Goal: Task Accomplishment & Management: Manage account settings

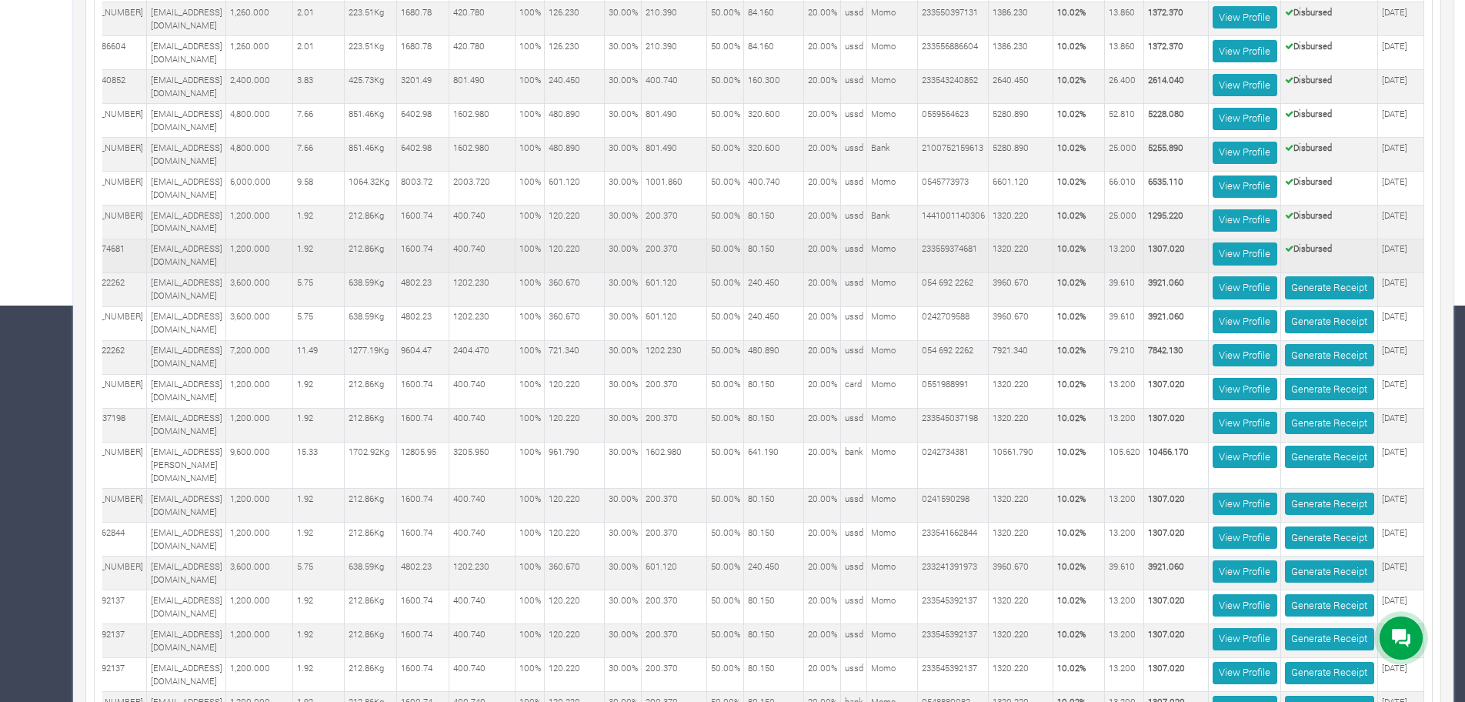
scroll to position [520, 0]
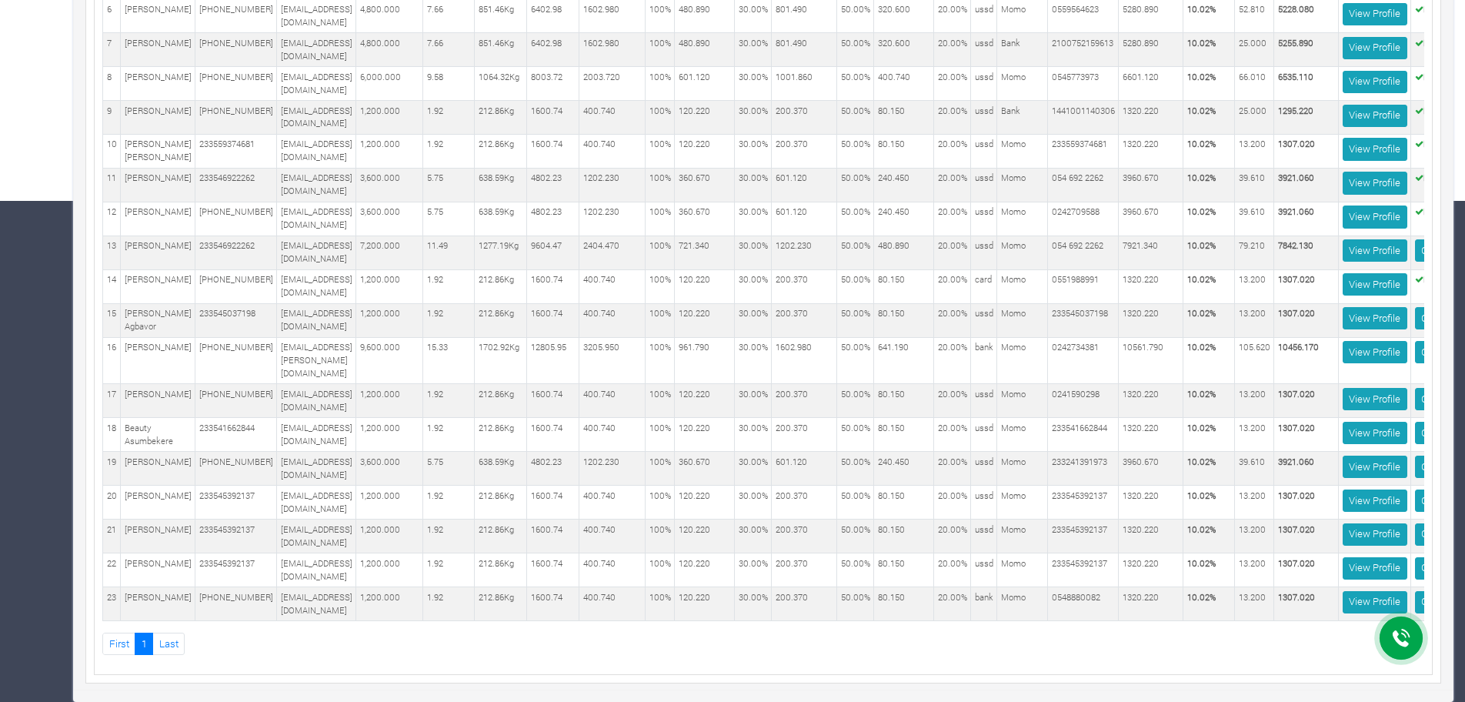
scroll to position [0, 170]
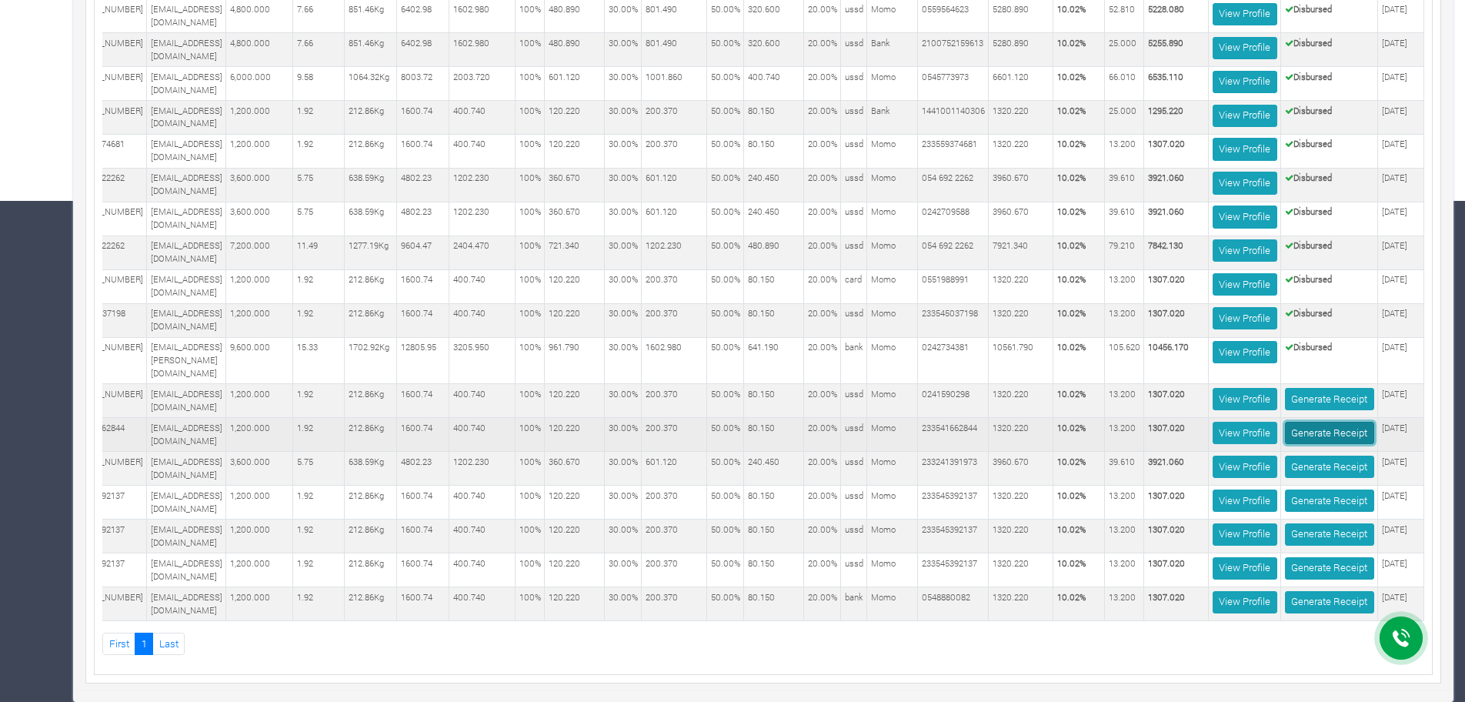
click at [1296, 429] on link "Generate Receipt" at bounding box center [1329, 433] width 89 height 22
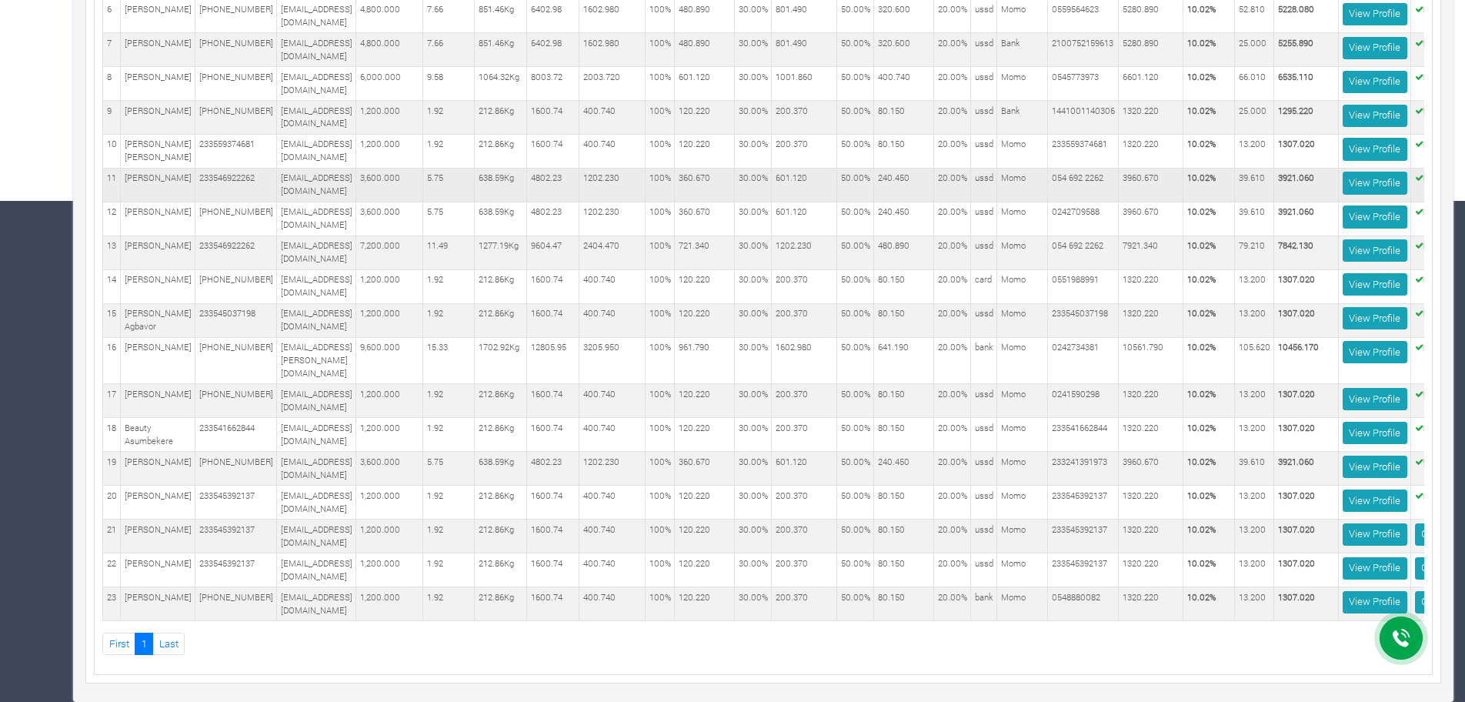
scroll to position [0, 170]
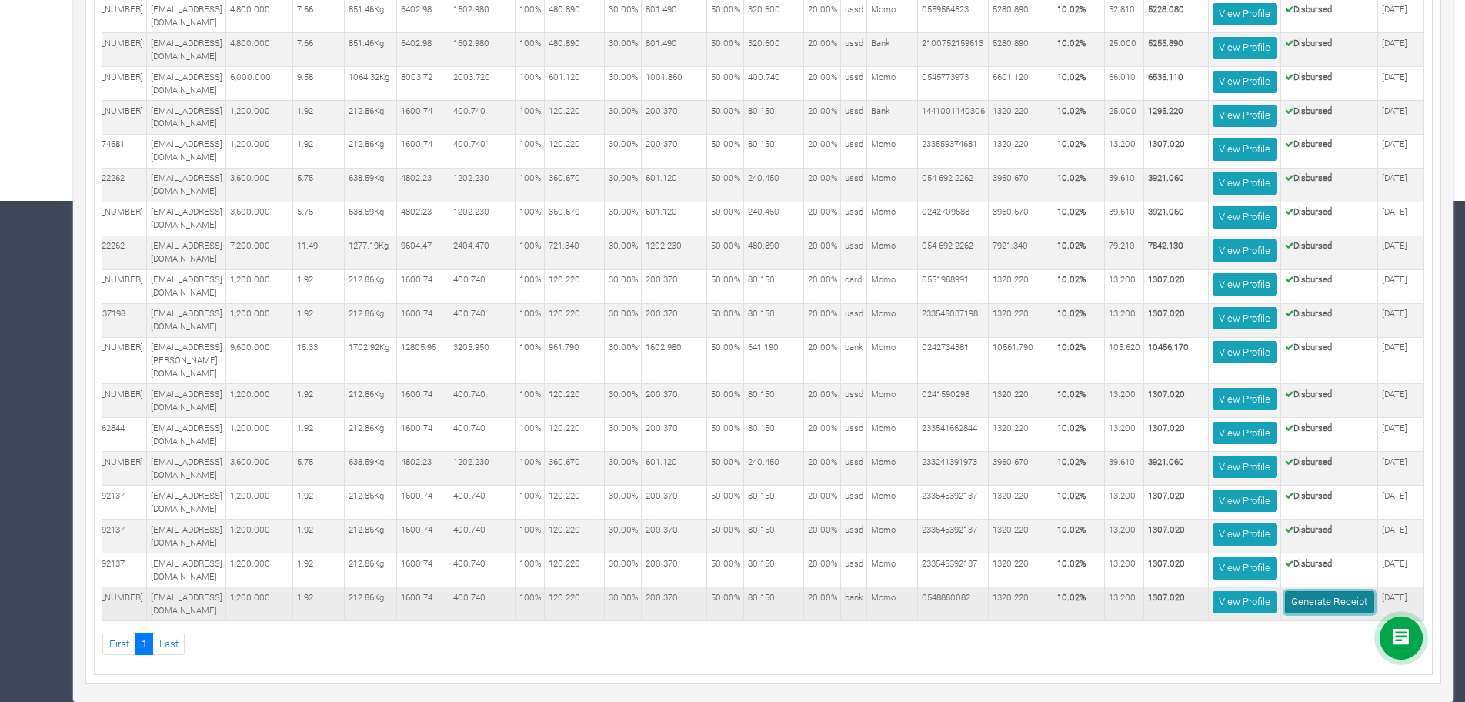
click at [1328, 591] on link "Generate Receipt" at bounding box center [1329, 602] width 89 height 22
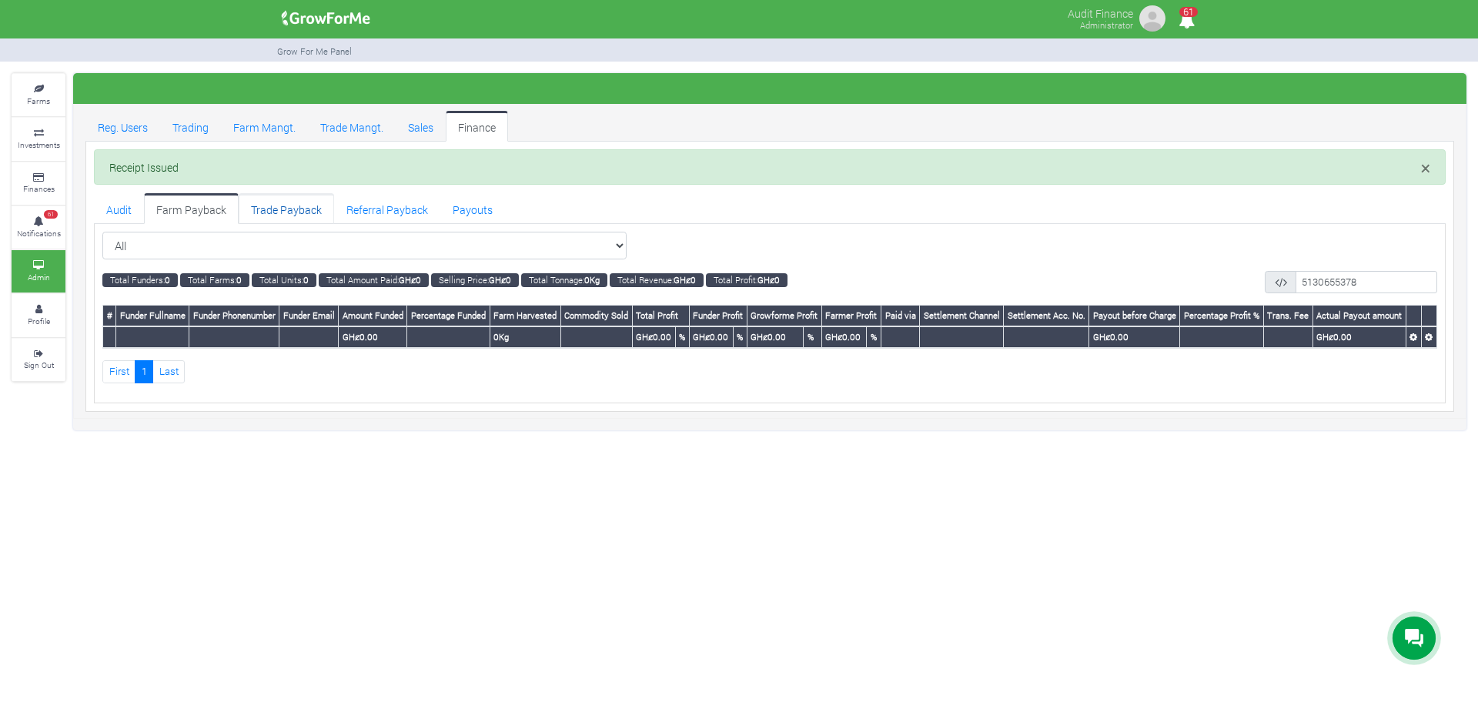
click at [302, 211] on link "Trade Payback" at bounding box center [286, 208] width 95 height 31
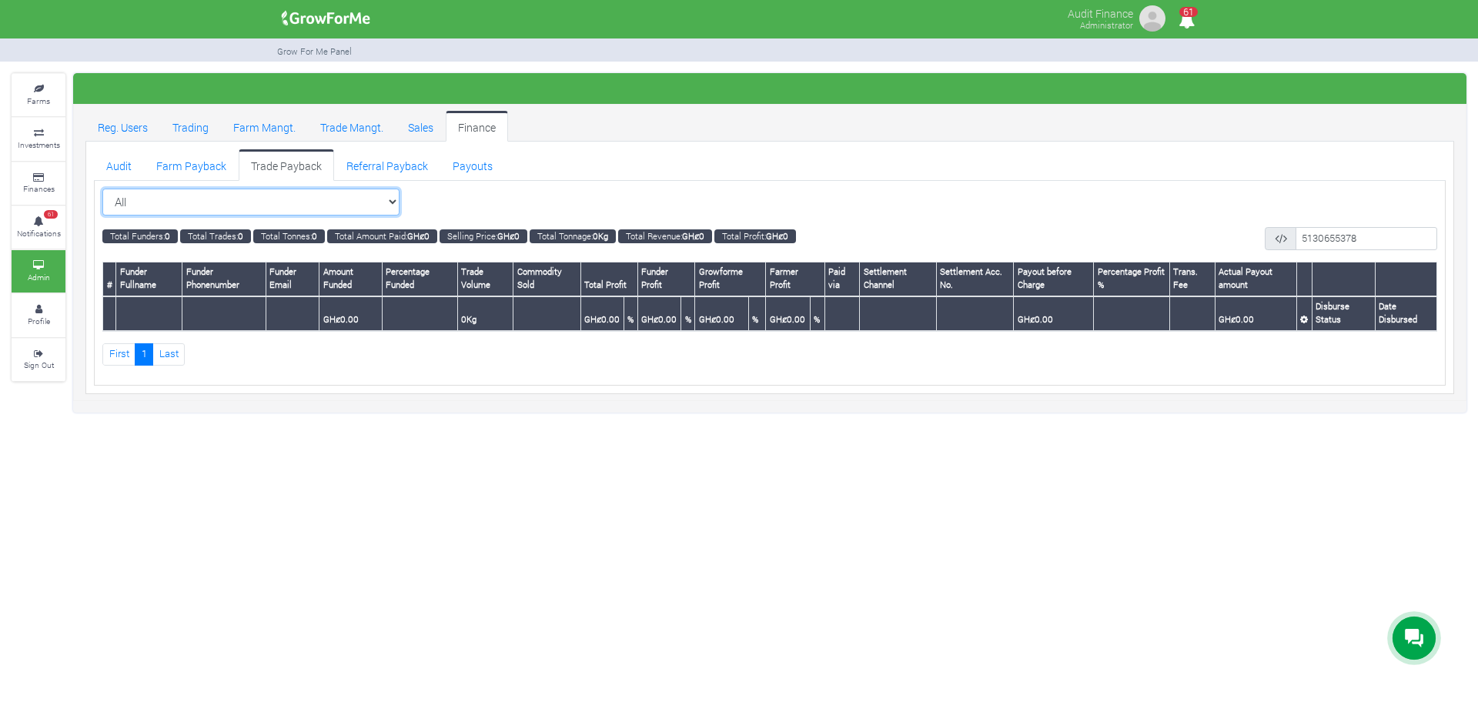
click at [392, 202] on select "All All Maize Trading (Maize Trade)" at bounding box center [250, 203] width 297 height 28
select select "?tradeschedule=27"
click at [102, 189] on select "All All Maize Trading (Maize Trade)" at bounding box center [250, 203] width 297 height 28
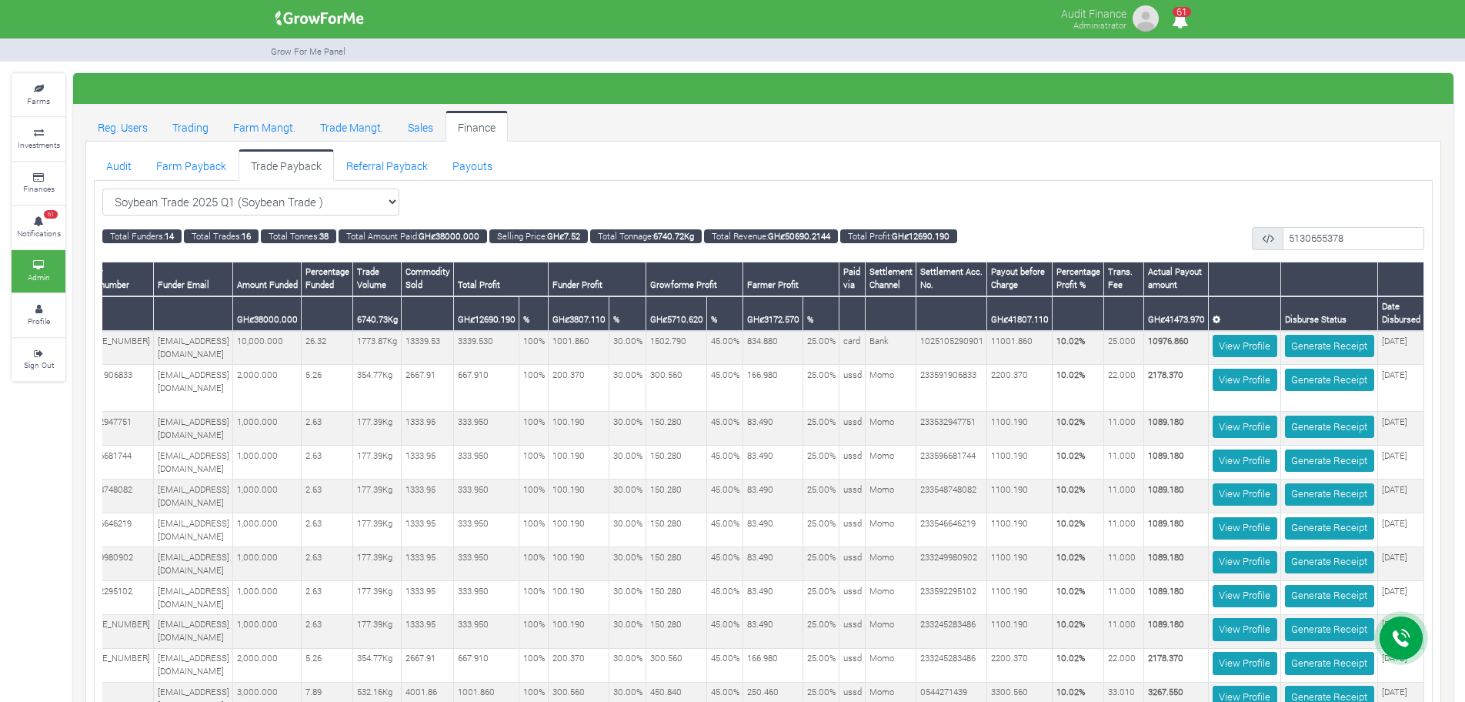
click at [1049, 186] on div "Soybean Trade 2025 Q1 (Soybean Trade ) All 14 16 38 # % % %" at bounding box center [763, 567] width 1339 height 772
